Goal: Information Seeking & Learning: Learn about a topic

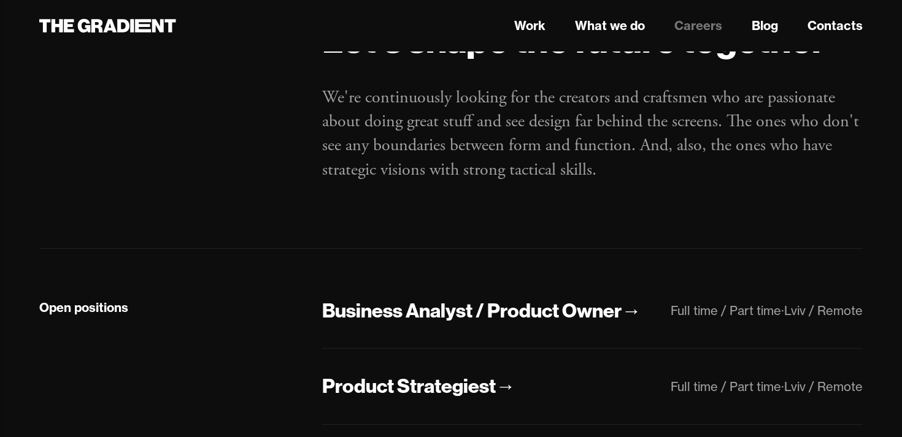
scroll to position [94, 0]
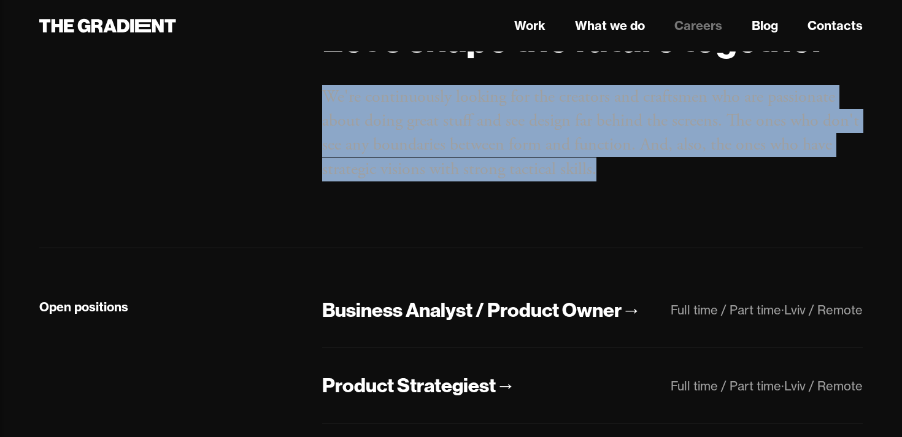
drag, startPoint x: 326, startPoint y: 96, endPoint x: 624, endPoint y: 159, distance: 304.2
click at [624, 159] on p "We're continuously looking for the creators and craftsmen who are passionate ab…" at bounding box center [592, 133] width 541 height 96
copy p "We're continuously looking for the creators and craftsmen who are passionate ab…"
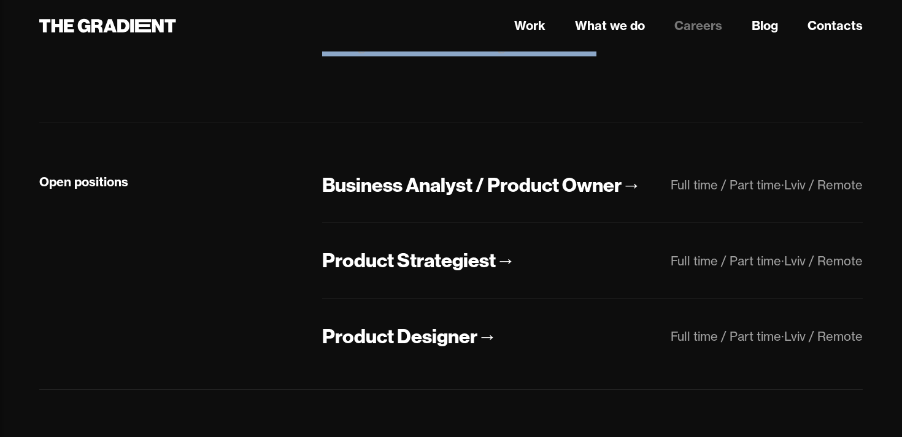
scroll to position [228, 0]
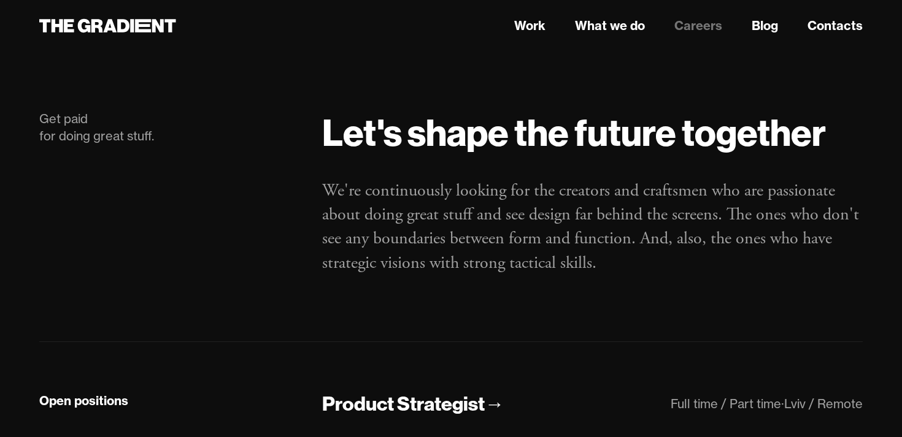
scroll to position [228, 0]
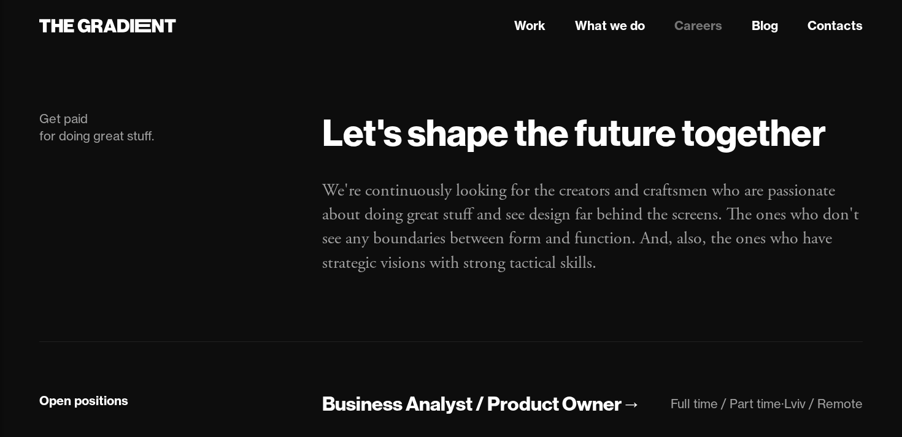
scroll to position [231, 0]
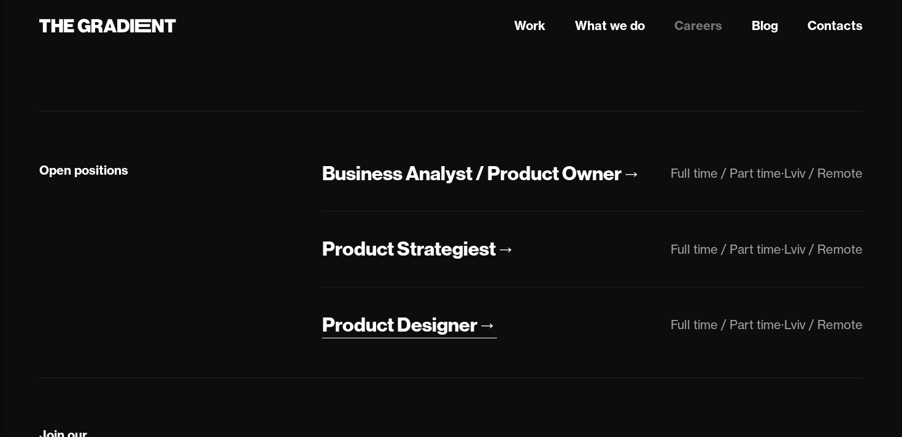
click at [425, 317] on div "Product Designer" at bounding box center [399, 325] width 155 height 26
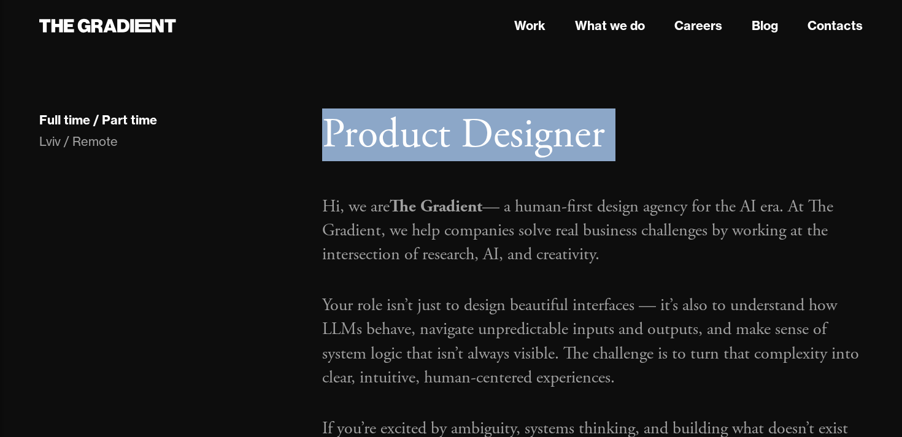
drag, startPoint x: 324, startPoint y: 203, endPoint x: 695, endPoint y: 258, distance: 375.3
click at [695, 258] on p "Hi, we are The Gradient — a human-first design agency for the AI era. At The Gr…" at bounding box center [592, 231] width 541 height 72
copy p "Hi, we are The Gradient — a human-first design agency for the AI era. At The Gr…"
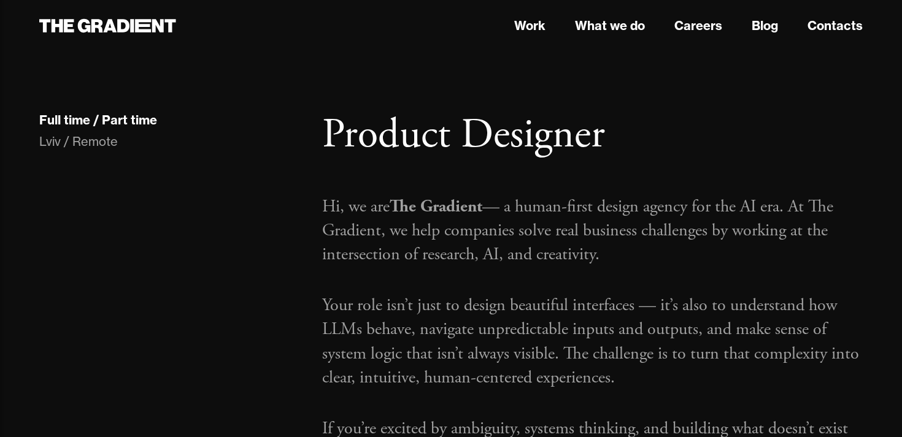
click at [664, 214] on p "Hi, we are The Gradient — a human-first design agency for the AI era. At The Gr…" at bounding box center [592, 231] width 541 height 72
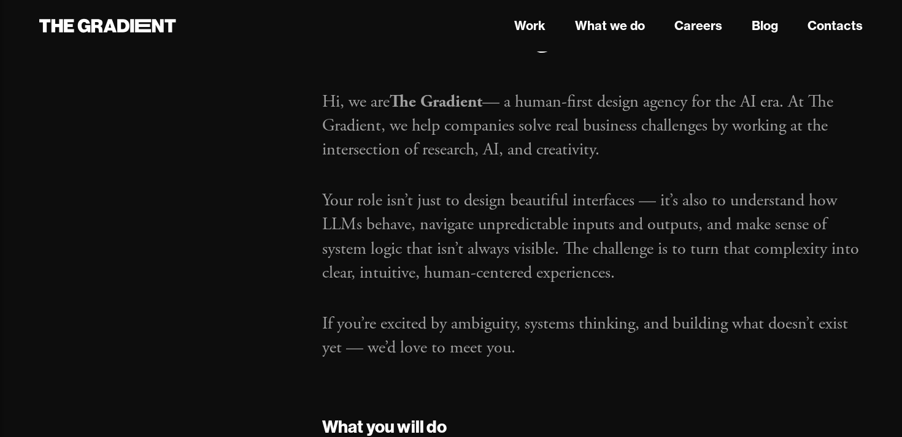
scroll to position [102, 0]
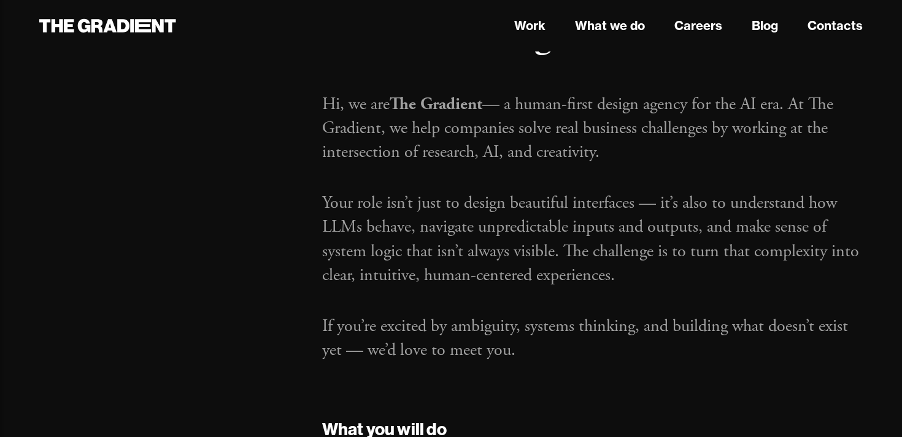
click at [325, 202] on p "Your role isn’t just to design beautiful interfaces — it’s also to understand h…" at bounding box center [592, 239] width 541 height 96
click at [324, 202] on p "Your role isn’t just to design beautiful interfaces — it’s also to understand h…" at bounding box center [592, 239] width 541 height 96
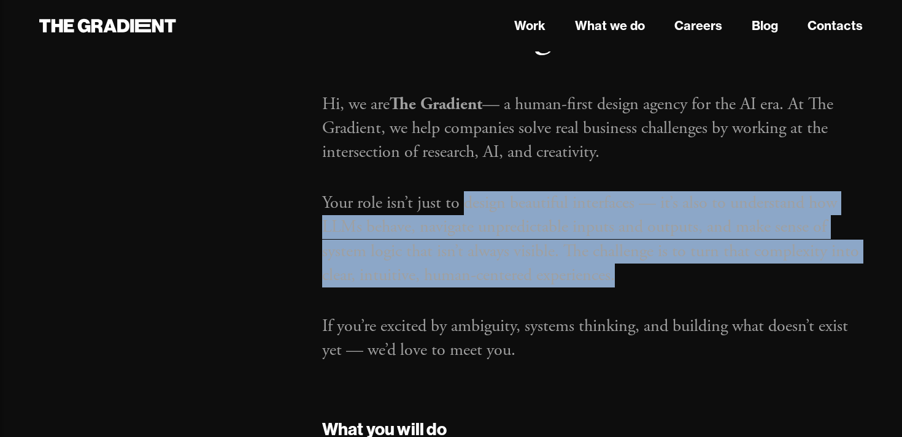
drag, startPoint x: 461, startPoint y: 201, endPoint x: 621, endPoint y: 266, distance: 172.0
click at [621, 266] on p "Your role isn’t just to design beautiful interfaces — it’s also to understand h…" at bounding box center [592, 239] width 541 height 96
copy p "design beautiful interfaces — it’s also to understand how LLMs behave, navigate…"
